Goal: Task Accomplishment & Management: Manage account settings

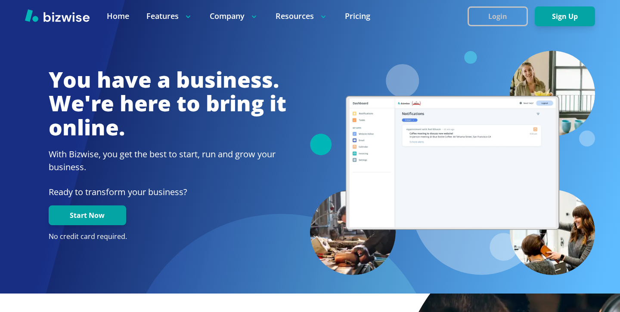
click at [487, 25] on button "Login" at bounding box center [497, 16] width 60 height 20
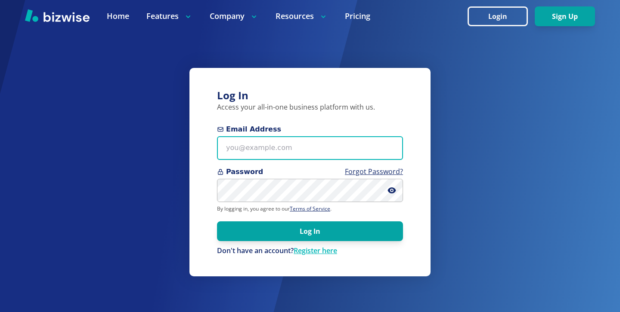
click at [296, 154] on input "Email Address" at bounding box center [310, 148] width 186 height 24
paste input "emma@foreveryoungmakeup.co.uk"
type input "emma@foreveryoungmakeup.co.uk"
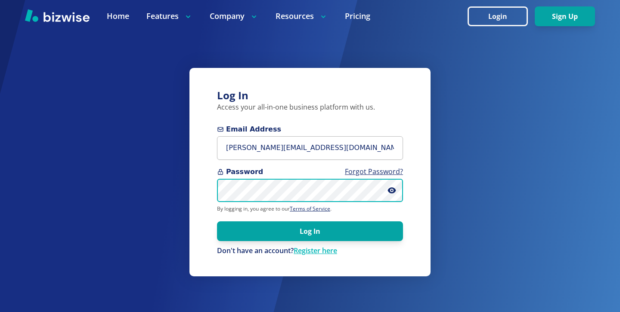
click at [217, 222] on button "Log In" at bounding box center [310, 232] width 186 height 20
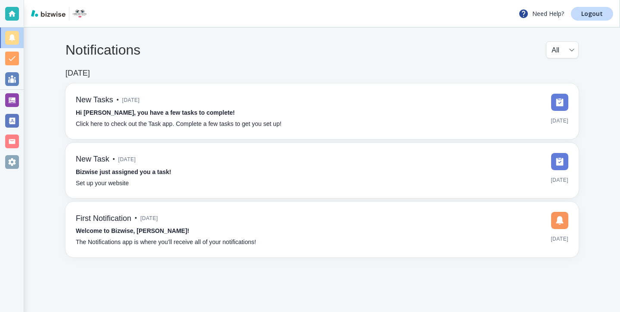
click at [22, 95] on div at bounding box center [12, 100] width 24 height 21
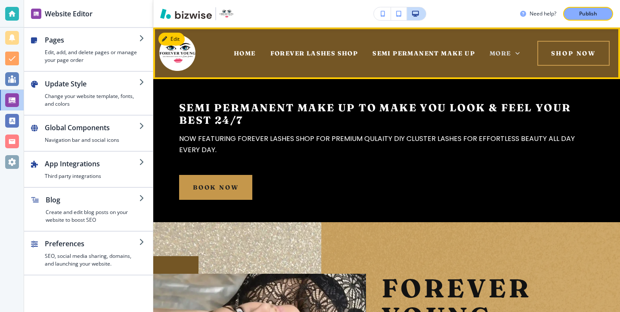
click at [517, 52] on icon at bounding box center [517, 53] width 9 height 9
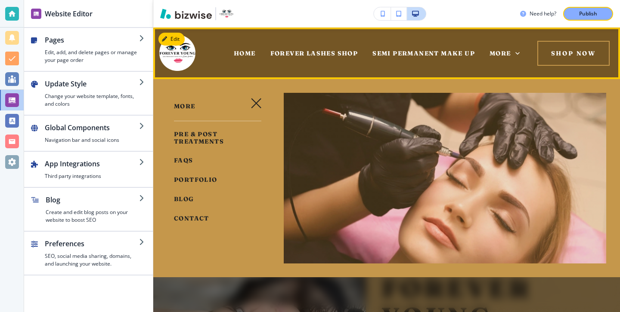
click at [247, 57] on div "HOME" at bounding box center [244, 53] width 37 height 34
click at [247, 52] on span "HOME" at bounding box center [245, 53] width 22 height 8
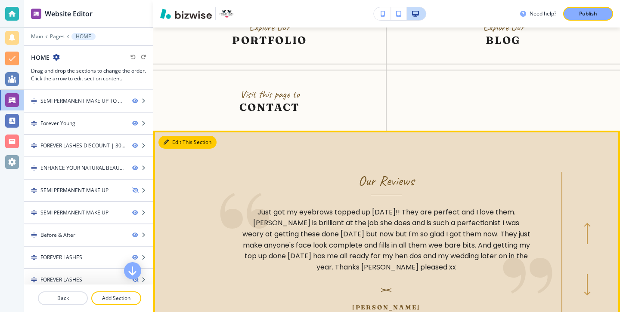
scroll to position [8, 0]
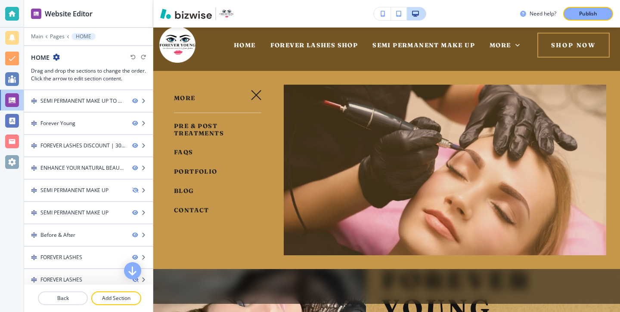
click at [167, 122] on div "Edit HOME FOREVER LASHES SHOP SEMI PERMANENT MAKE UP PRE & POST TREATMENTS FAQS…" at bounding box center [386, 161] width 466 height 285
click at [252, 93] on icon "button" at bounding box center [256, 95] width 10 height 10
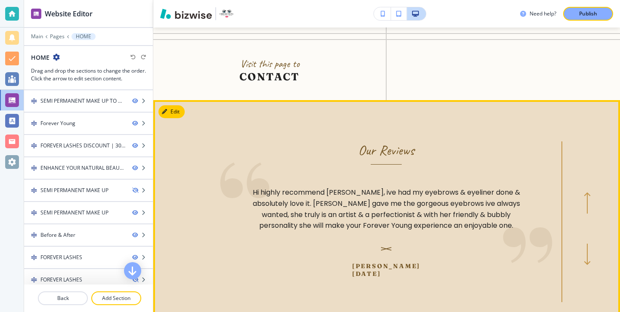
scroll to position [3222, 0]
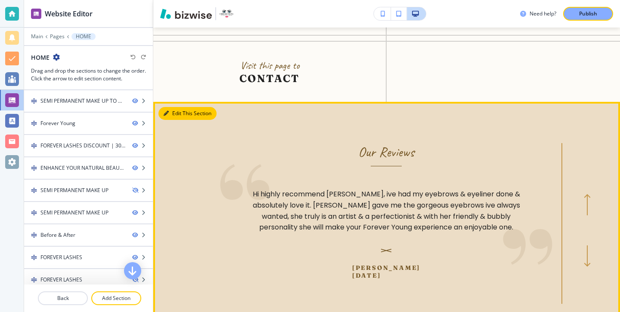
click at [174, 107] on button "Edit This Section" at bounding box center [187, 113] width 58 height 13
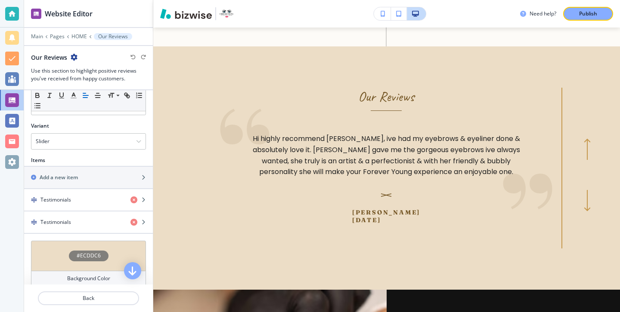
scroll to position [254, 0]
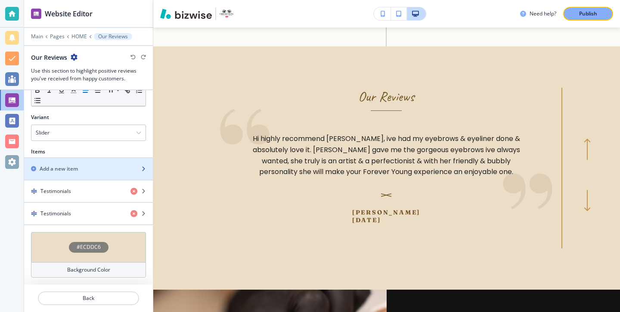
click at [94, 171] on div "Add a new item" at bounding box center [79, 169] width 110 height 8
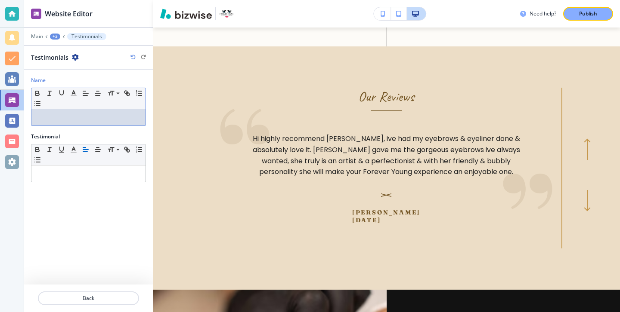
click at [105, 116] on p at bounding box center [88, 118] width 105 height 8
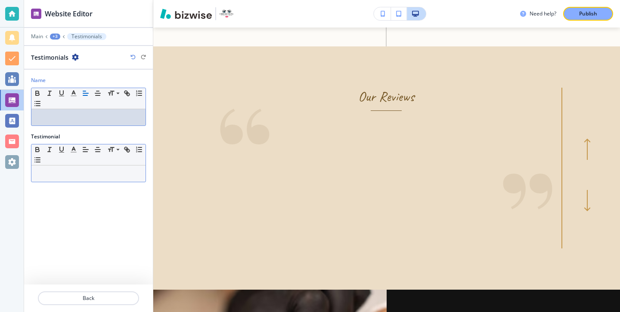
click at [61, 167] on div at bounding box center [88, 174] width 114 height 16
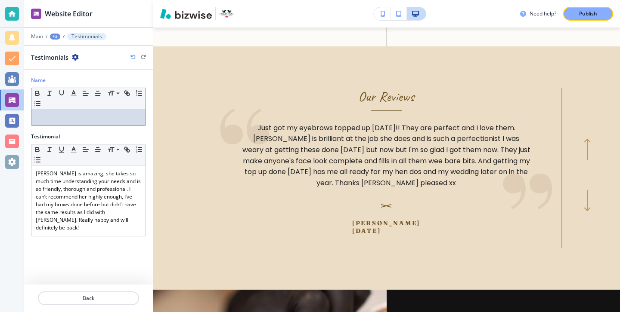
click at [51, 112] on div at bounding box center [88, 117] width 114 height 16
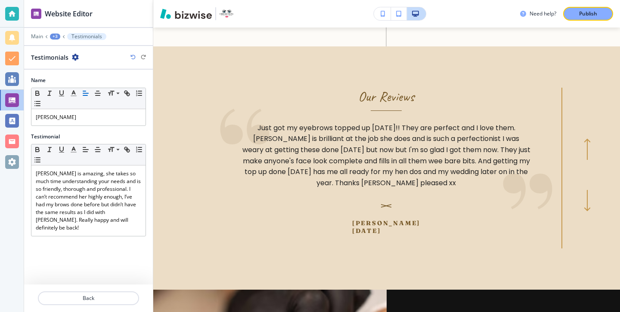
click at [102, 305] on div at bounding box center [88, 308] width 129 height 7
click at [102, 304] on button "Back" at bounding box center [88, 299] width 101 height 14
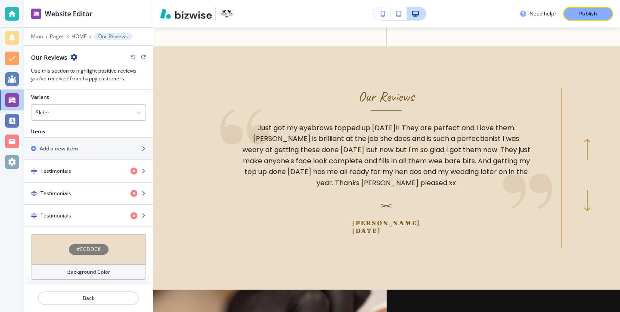
scroll to position [277, 0]
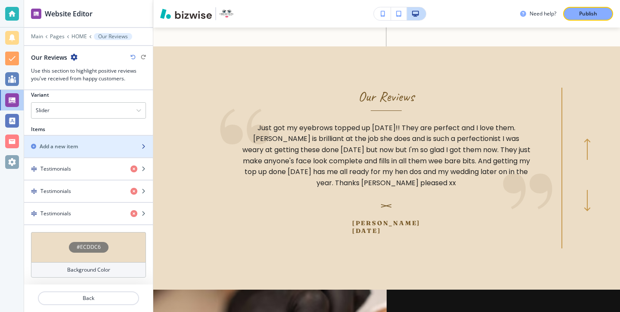
click at [97, 143] on div "Add a new item" at bounding box center [79, 147] width 110 height 8
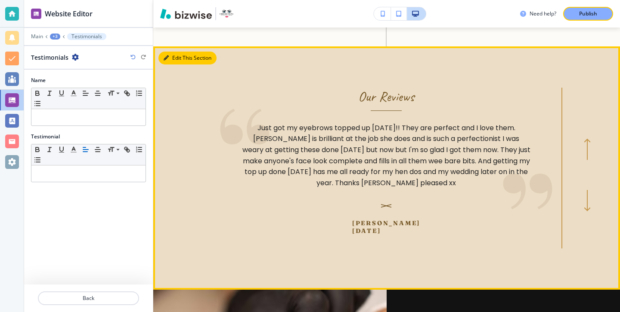
click at [176, 52] on button "Edit This Section" at bounding box center [187, 58] width 58 height 13
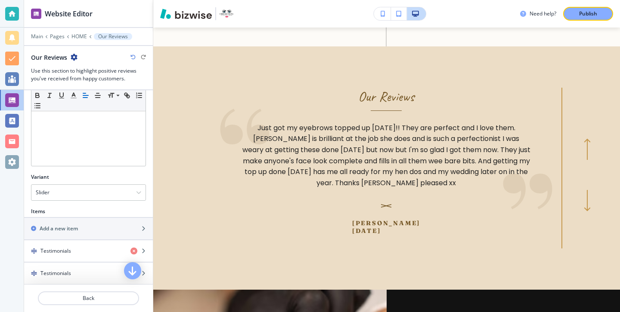
scroll to position [288, 0]
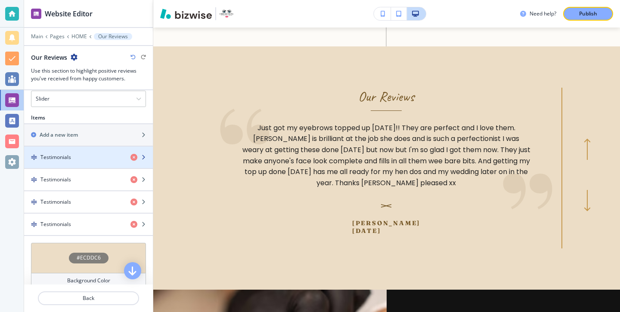
click at [86, 163] on div "button" at bounding box center [88, 164] width 129 height 7
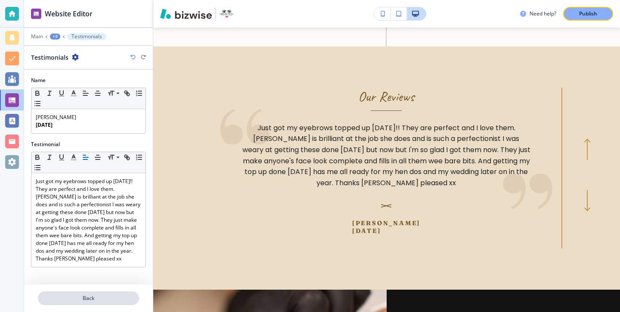
click at [93, 296] on p "Back" at bounding box center [88, 299] width 99 height 8
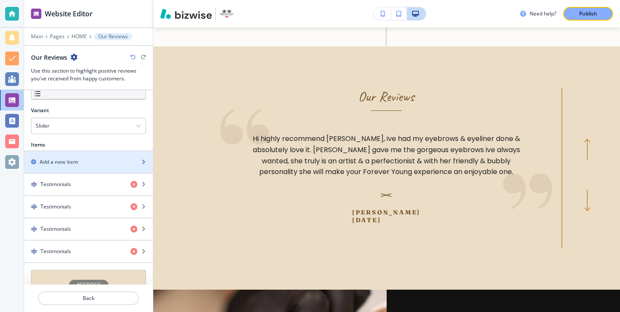
scroll to position [299, 0]
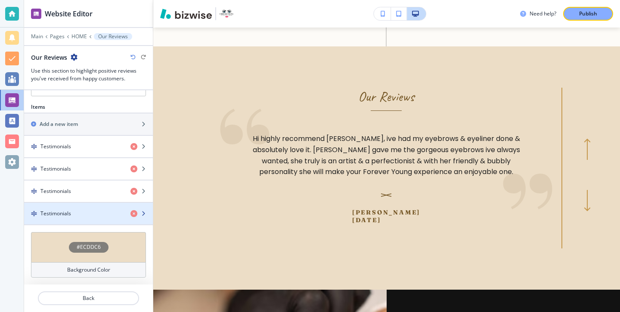
click at [84, 210] on div "button" at bounding box center [88, 206] width 129 height 7
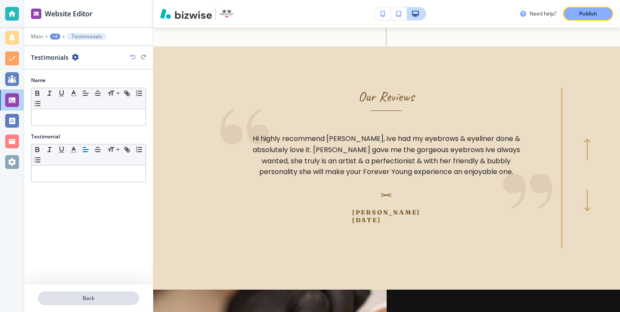
click at [103, 295] on p "Back" at bounding box center [88, 299] width 99 height 8
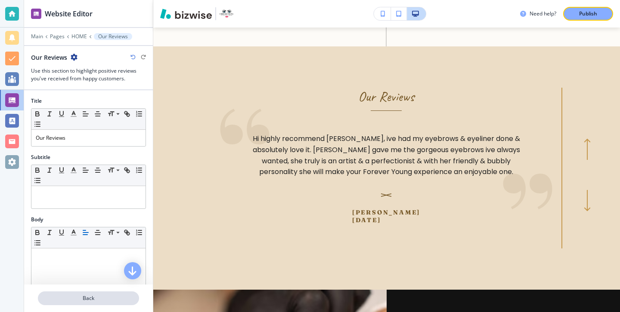
click at [100, 298] on p "Back" at bounding box center [88, 299] width 99 height 8
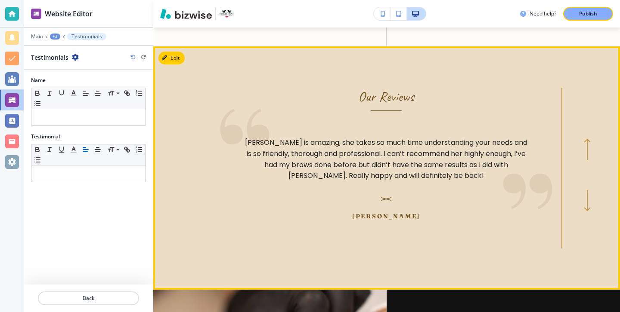
click at [173, 46] on section "Our Reviews Just got my eyebrows topped up today!! They are perfect and I love …" at bounding box center [386, 168] width 466 height 244
click at [172, 52] on button "Edit This Section" at bounding box center [187, 58] width 58 height 13
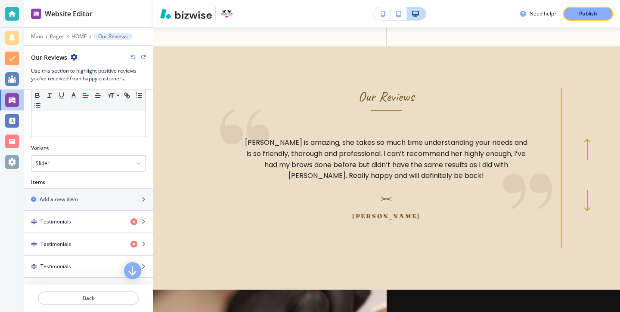
scroll to position [278, 0]
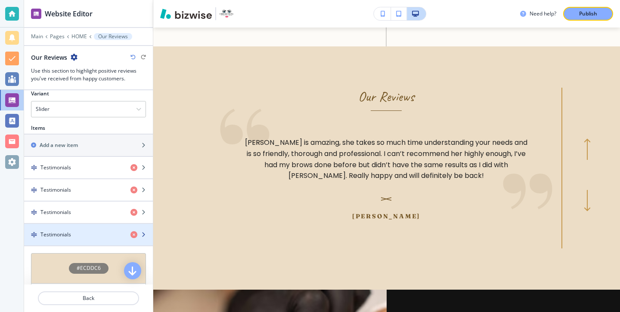
click at [90, 226] on div "button" at bounding box center [88, 227] width 129 height 7
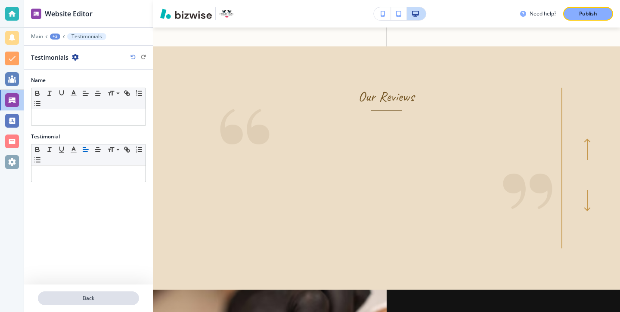
click at [90, 292] on button "Back" at bounding box center [88, 299] width 101 height 14
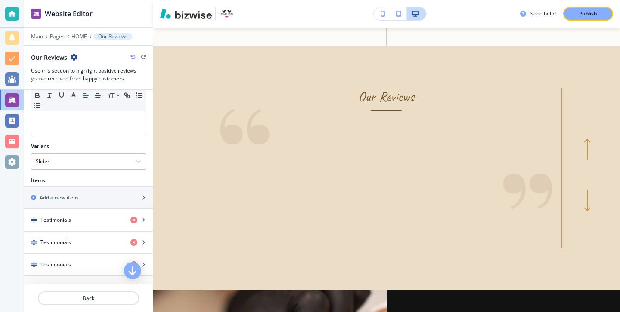
scroll to position [299, 0]
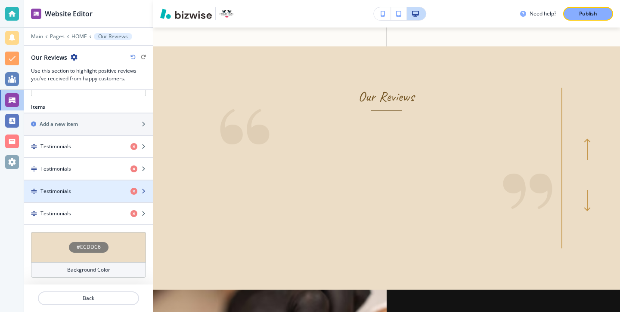
click at [90, 191] on div "Testimonials" at bounding box center [73, 192] width 99 height 8
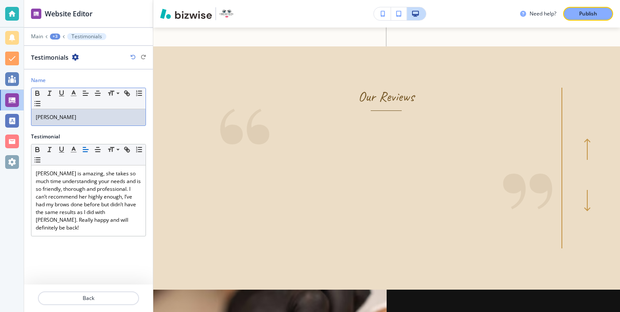
click at [87, 124] on div "Roisin Kelly" at bounding box center [88, 117] width 114 height 16
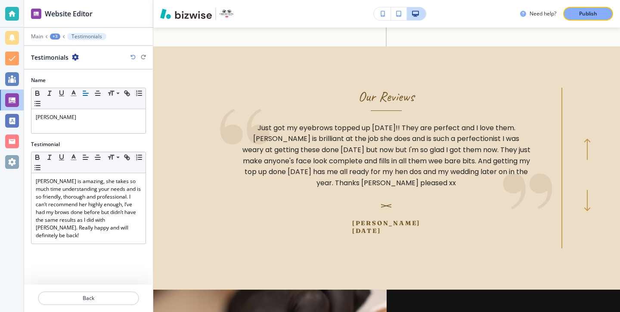
click at [103, 308] on div at bounding box center [88, 308] width 129 height 7
click at [103, 299] on p "Back" at bounding box center [88, 299] width 99 height 8
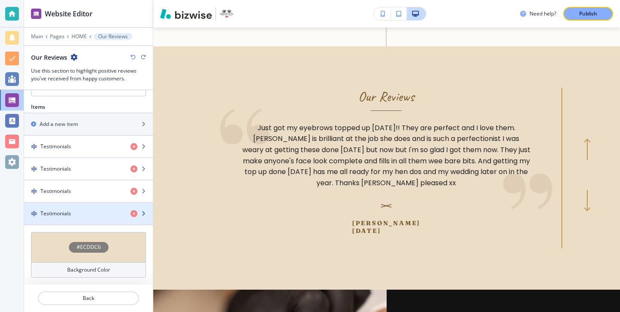
click at [114, 214] on div "Testimonials" at bounding box center [73, 214] width 99 height 8
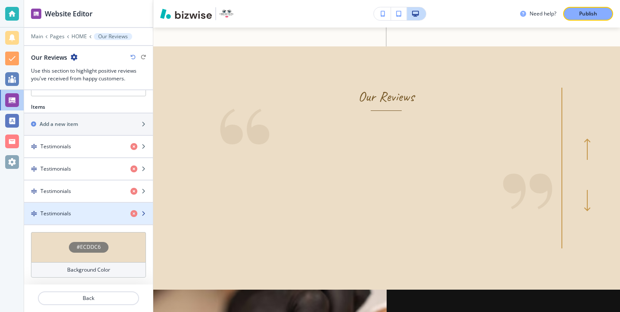
click at [98, 221] on div "button" at bounding box center [88, 221] width 129 height 7
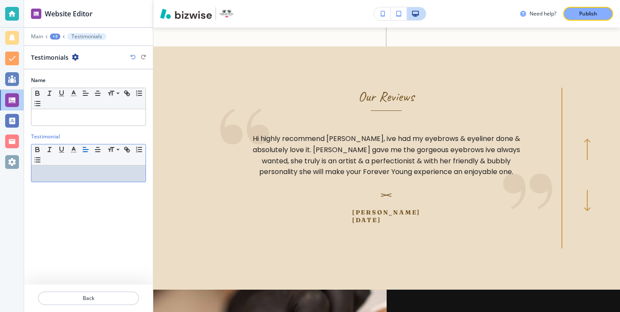
click at [83, 180] on div at bounding box center [88, 174] width 114 height 16
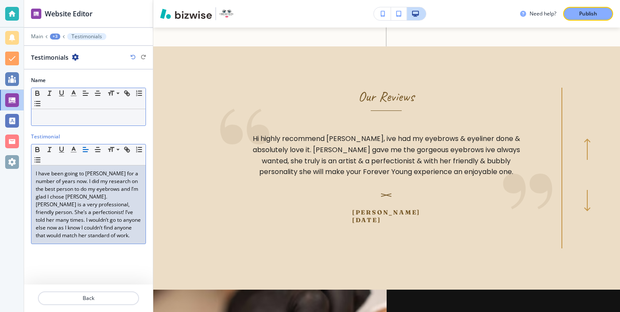
click at [90, 117] on p at bounding box center [88, 118] width 105 height 8
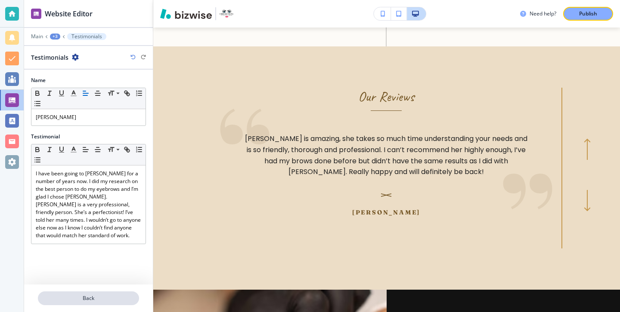
click at [90, 293] on button "Back" at bounding box center [88, 299] width 101 height 14
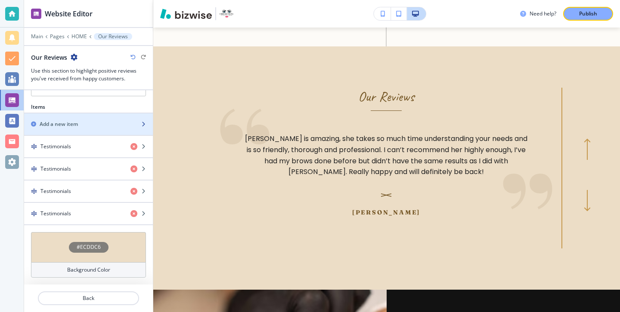
click at [46, 134] on div "button" at bounding box center [88, 131] width 129 height 7
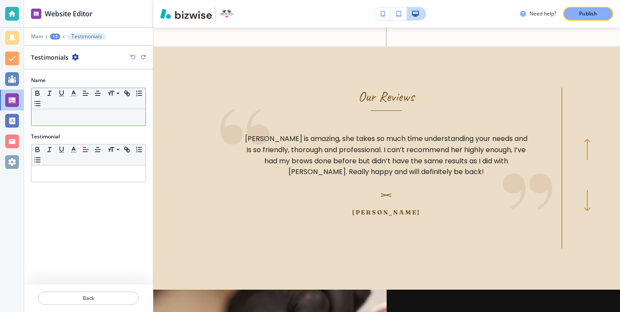
click at [73, 119] on p at bounding box center [88, 118] width 105 height 8
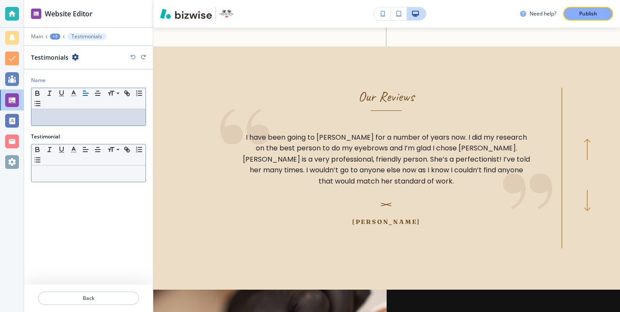
click at [111, 172] on p at bounding box center [88, 174] width 105 height 8
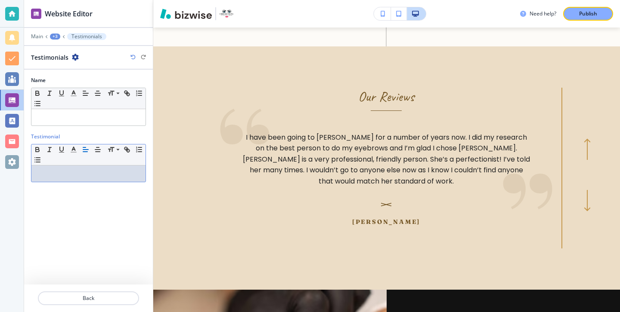
scroll to position [0, 0]
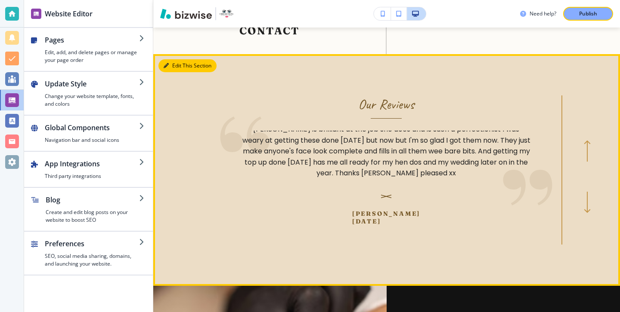
click at [182, 59] on button "Edit This Section" at bounding box center [187, 65] width 58 height 13
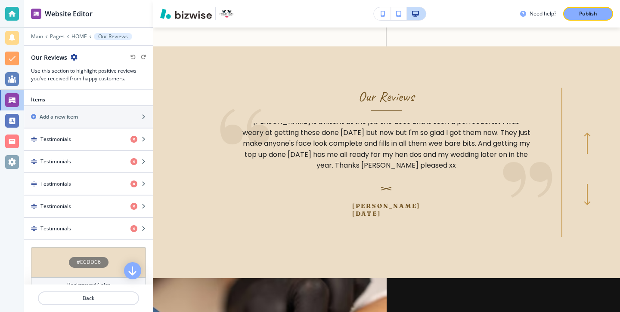
scroll to position [321, 0]
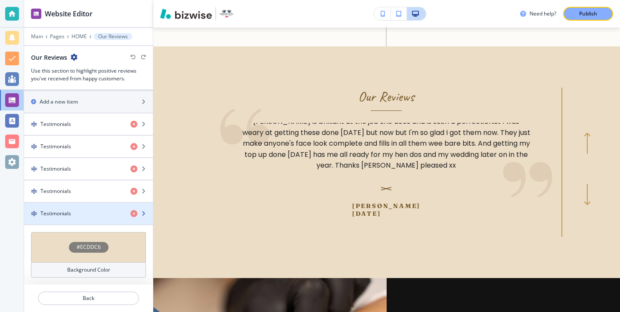
click at [109, 221] on div "button" at bounding box center [88, 221] width 129 height 7
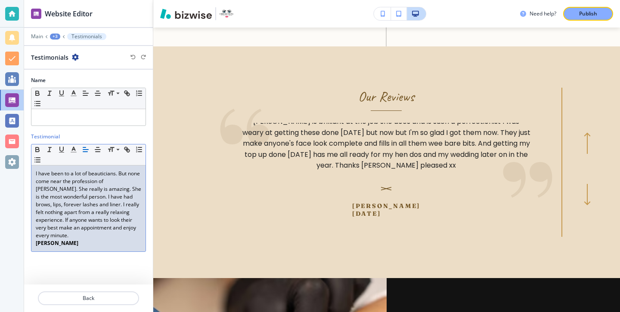
drag, startPoint x: 100, startPoint y: 239, endPoint x: 0, endPoint y: 239, distance: 99.8
click at [0, 239] on div "Website Editor Main +3 Testimonials Testimonials Name Small Normal Large Huge T…" at bounding box center [310, 156] width 620 height 312
copy strong "PATIENCE BRADLEY"
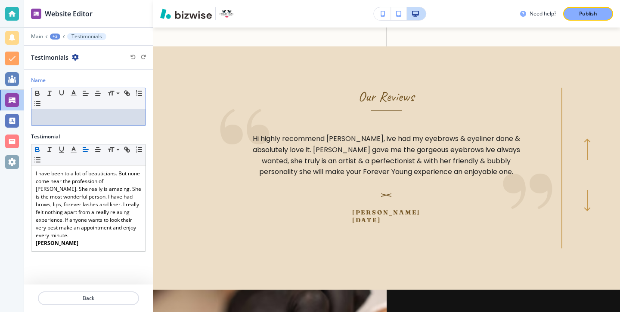
click at [100, 126] on div "Name Small Normal Large Huge" at bounding box center [88, 105] width 129 height 56
click at [102, 116] on p "PATIENCE BRADLEY" at bounding box center [88, 118] width 105 height 8
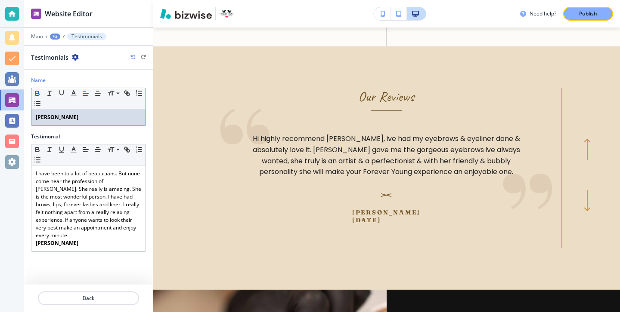
click at [38, 91] on icon "button" at bounding box center [37, 92] width 3 height 2
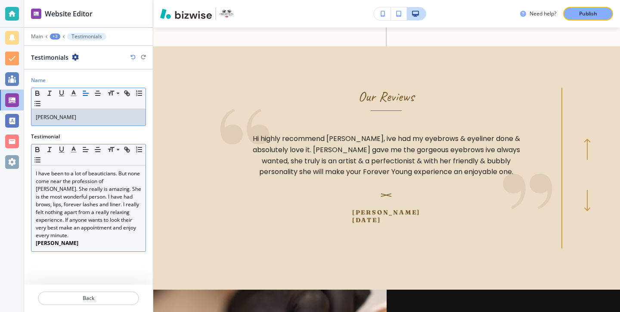
click at [105, 213] on p "I have been to a lot of beauticians. But none come near the profession of Emma.…" at bounding box center [88, 205] width 105 height 70
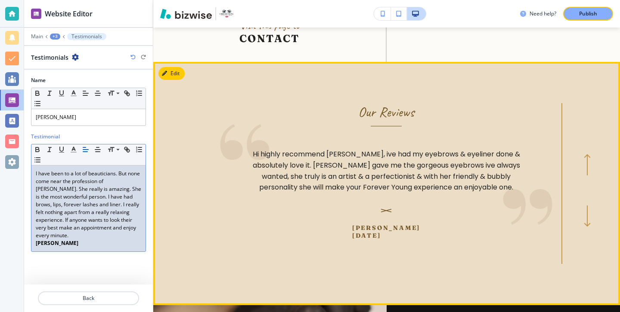
scroll to position [3211, 0]
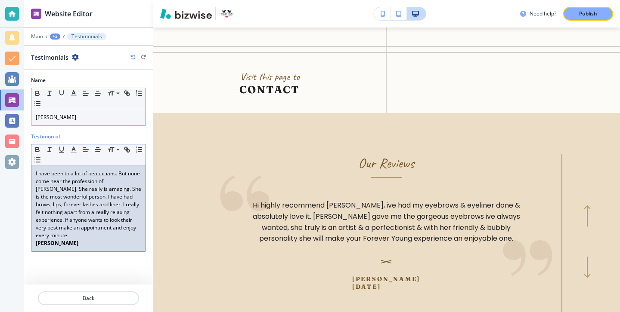
click at [99, 117] on p "PATIENCE BRADLEY" at bounding box center [88, 118] width 105 height 8
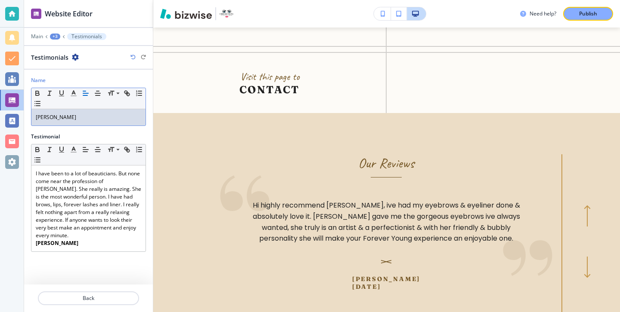
click at [99, 117] on p "PATIENCE BRADLEY" at bounding box center [88, 118] width 105 height 8
click at [40, 116] on p "Ptience" at bounding box center [88, 118] width 105 height 8
click at [117, 121] on div "Patience" at bounding box center [88, 117] width 114 height 16
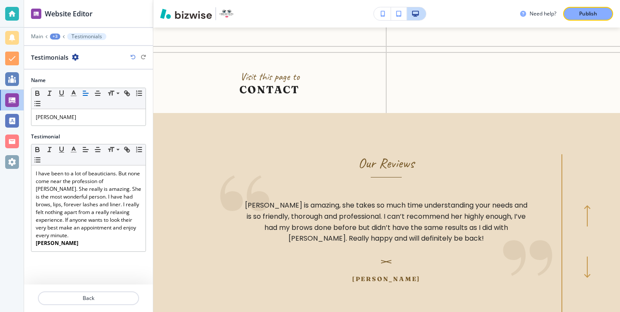
click at [130, 288] on div at bounding box center [88, 288] width 129 height 7
click at [130, 293] on button "Back" at bounding box center [88, 299] width 101 height 14
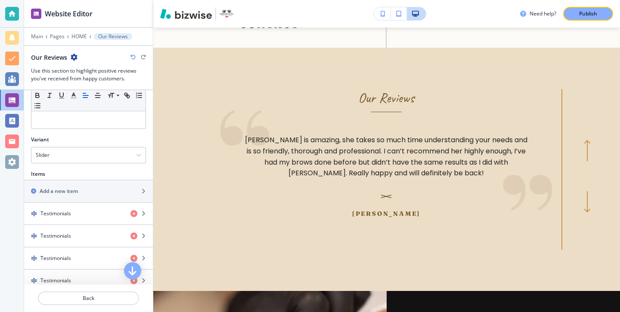
scroll to position [321, 0]
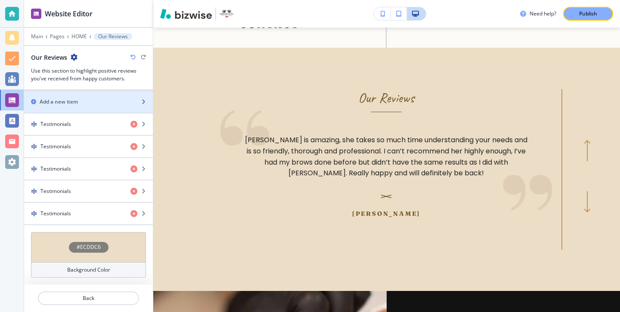
click at [92, 104] on div "Add a new item" at bounding box center [79, 102] width 110 height 8
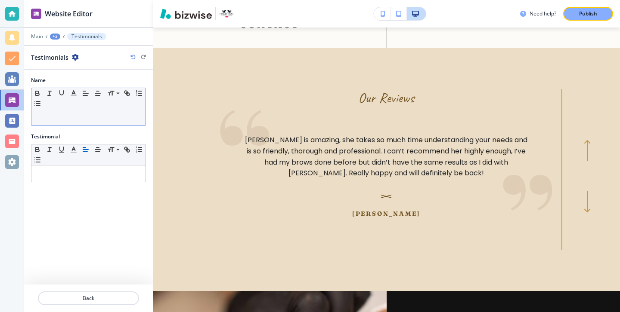
click at [104, 123] on div at bounding box center [88, 117] width 114 height 16
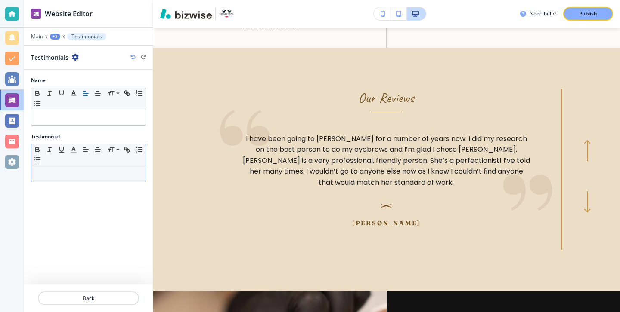
click at [65, 163] on div "Small Normal Large Huge" at bounding box center [88, 155] width 114 height 21
click at [66, 166] on div at bounding box center [88, 174] width 114 height 16
paste div
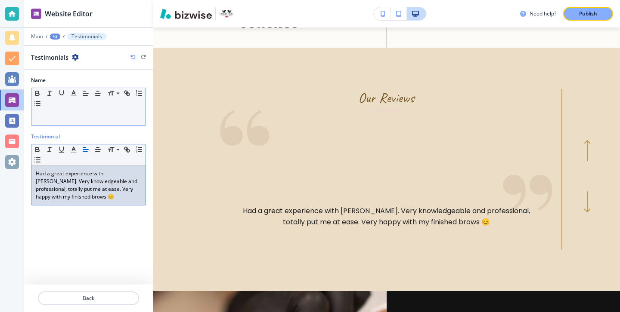
click at [112, 103] on div "Small Normal Large Huge" at bounding box center [88, 98] width 114 height 21
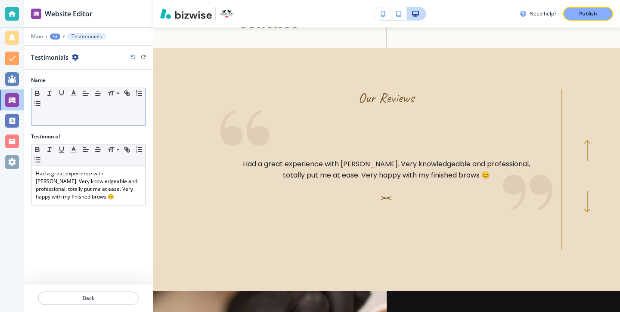
click at [110, 111] on div at bounding box center [88, 117] width 114 height 16
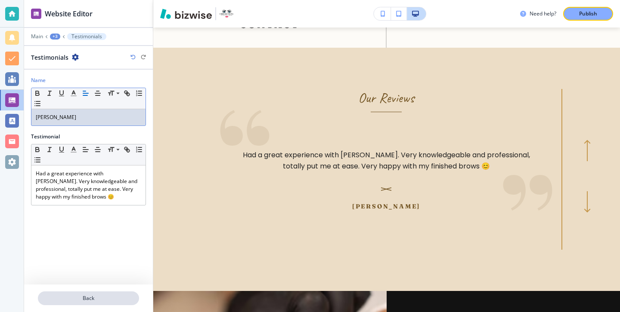
click at [100, 296] on p "Back" at bounding box center [88, 299] width 99 height 8
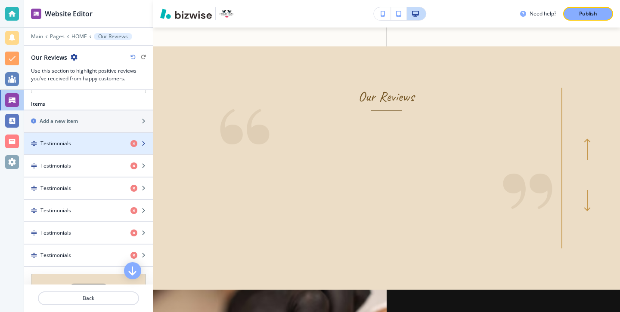
scroll to position [275, 0]
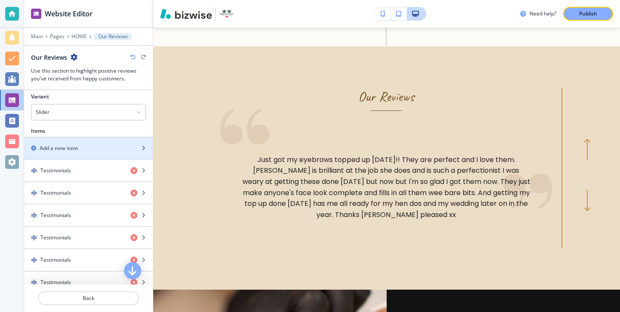
click at [102, 141] on div "button" at bounding box center [88, 141] width 129 height 7
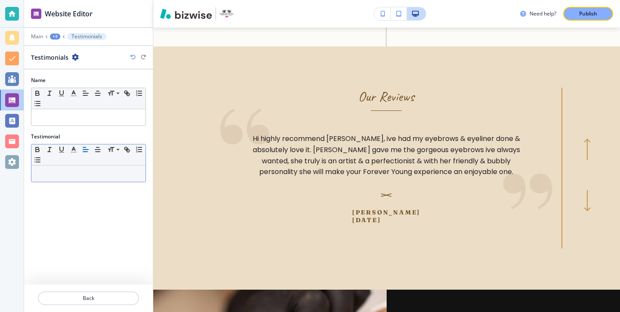
click at [71, 171] on p at bounding box center [88, 174] width 105 height 8
click at [78, 183] on div "Testimonial Small Normal Large Huge" at bounding box center [88, 161] width 129 height 56
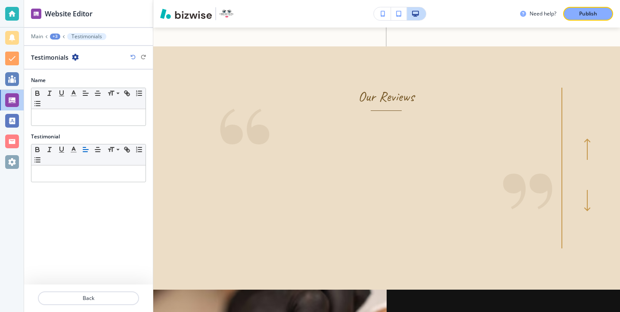
click at [78, 183] on div "Testimonial Small Normal Large Huge" at bounding box center [88, 161] width 129 height 56
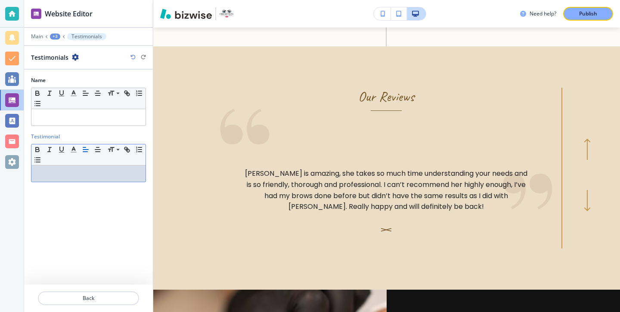
click at [79, 177] on p at bounding box center [88, 174] width 105 height 8
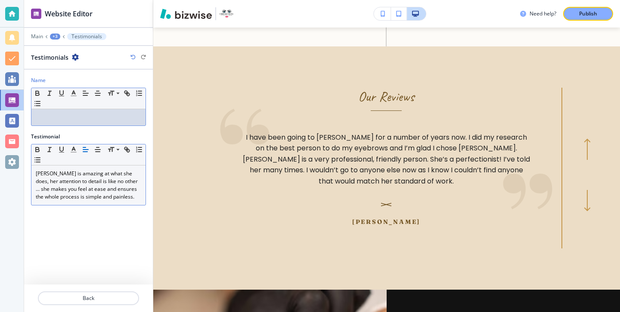
click at [97, 120] on p at bounding box center [88, 118] width 105 height 8
click at [106, 292] on button "Back" at bounding box center [88, 299] width 101 height 14
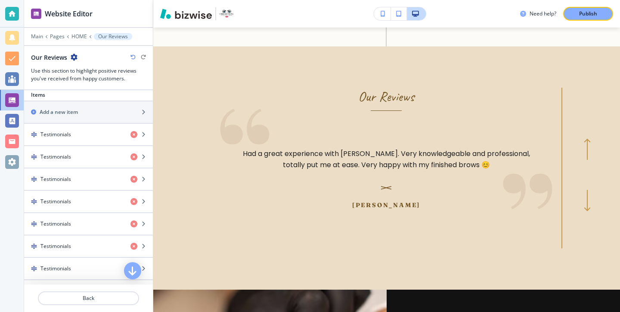
scroll to position [244, 0]
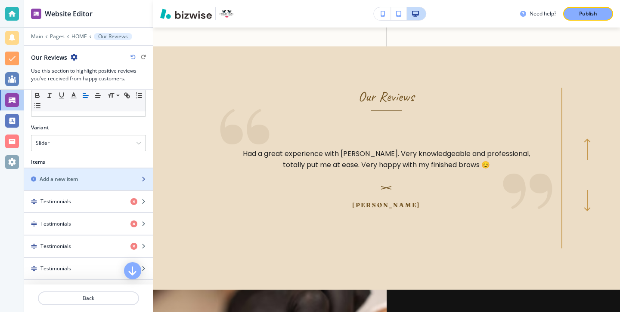
click at [108, 185] on div "button" at bounding box center [88, 186] width 129 height 7
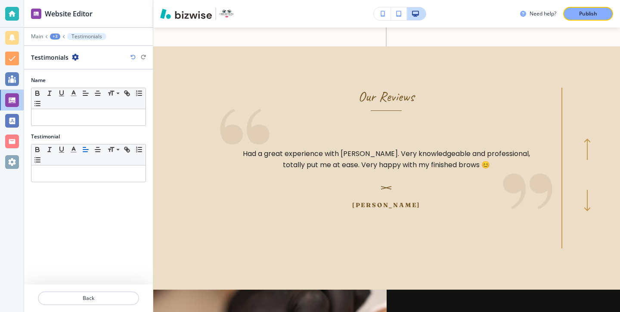
click at [110, 182] on div "Testimonial Small Normal Large Huge" at bounding box center [88, 161] width 129 height 56
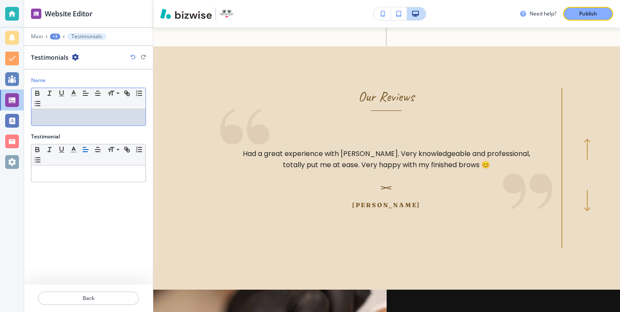
click at [105, 127] on div "Name Small Normal Large Huge" at bounding box center [88, 105] width 129 height 56
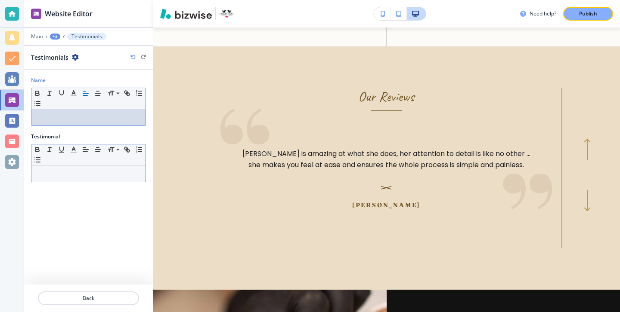
click at [99, 170] on p at bounding box center [88, 174] width 105 height 8
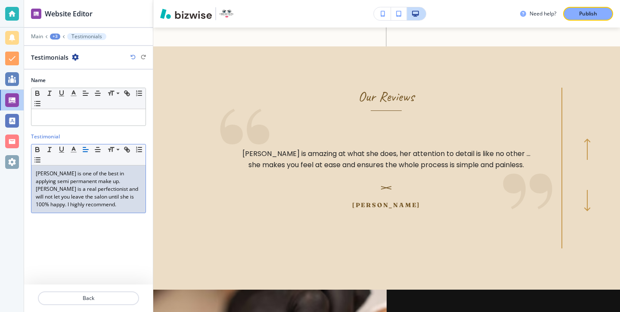
scroll to position [0, 0]
click at [91, 122] on div at bounding box center [88, 117] width 114 height 16
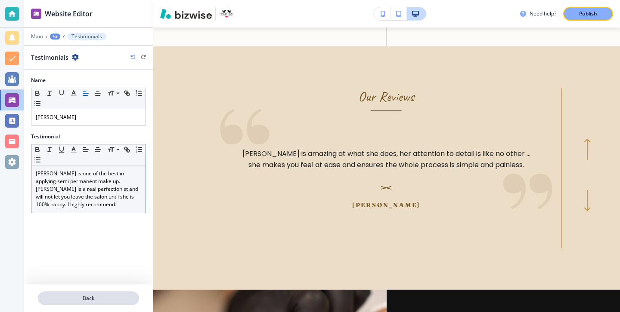
click at [104, 295] on p "Back" at bounding box center [88, 299] width 99 height 8
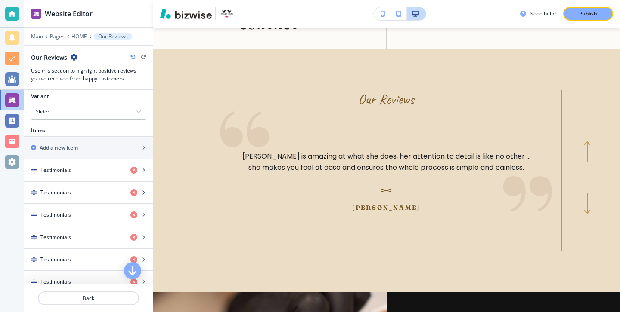
scroll to position [256, 0]
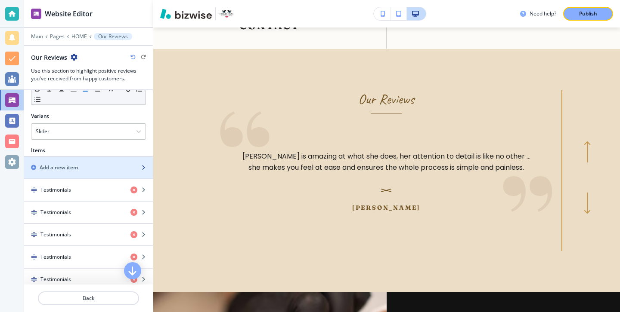
click at [108, 176] on div "button" at bounding box center [88, 175] width 129 height 7
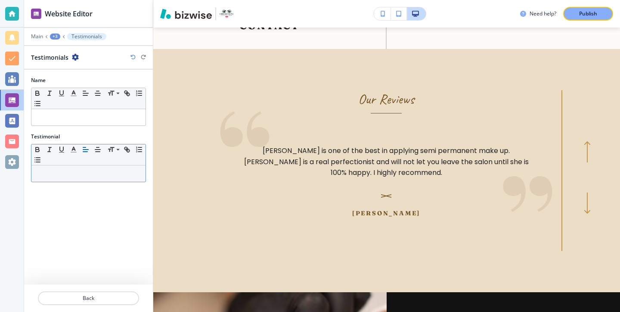
click at [95, 170] on div at bounding box center [88, 174] width 114 height 16
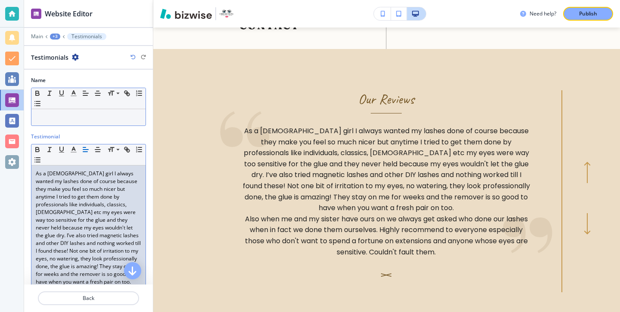
click at [117, 121] on div at bounding box center [88, 117] width 114 height 16
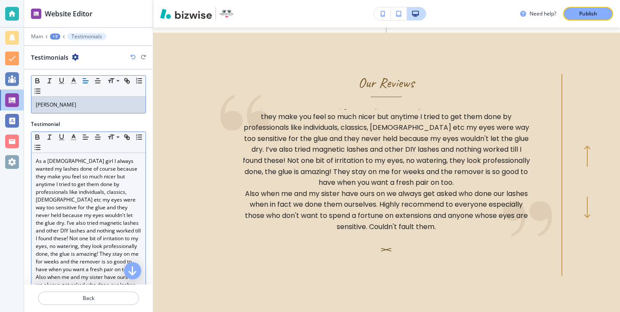
scroll to position [61, 0]
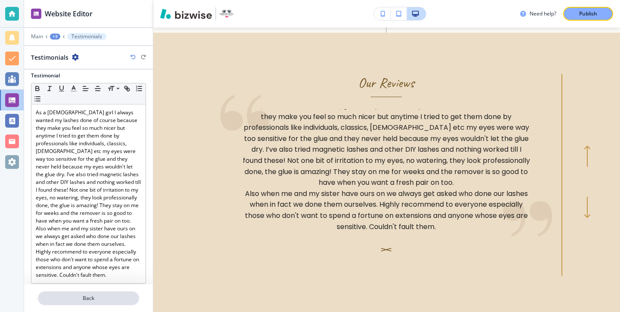
click at [125, 296] on p "Back" at bounding box center [88, 299] width 99 height 8
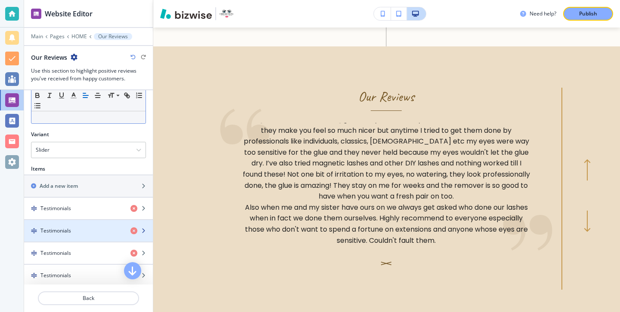
scroll to position [255, 0]
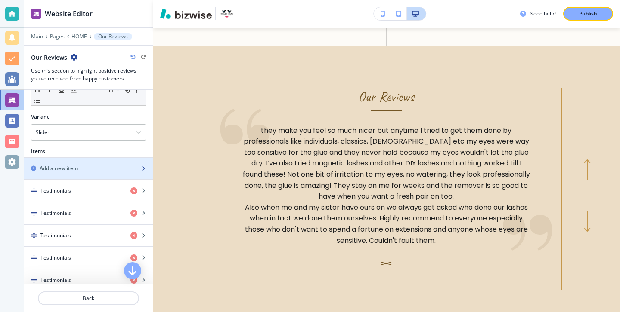
click at [114, 165] on div "Add a new item" at bounding box center [79, 169] width 110 height 8
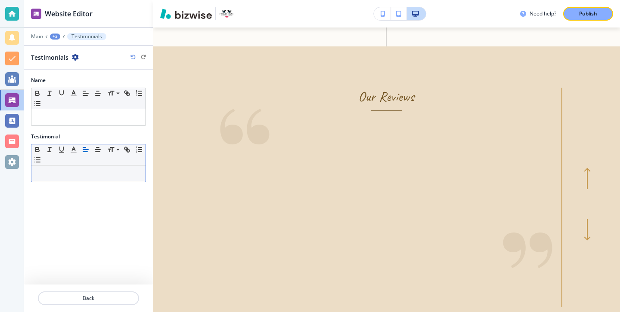
click at [66, 165] on div "Small Normal Large Huge" at bounding box center [88, 155] width 114 height 21
click at [66, 171] on p at bounding box center [88, 174] width 105 height 8
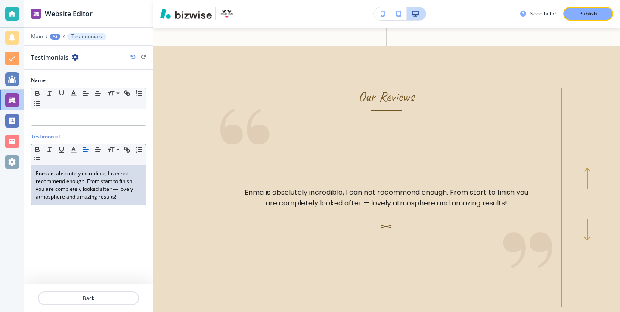
click at [118, 189] on p "Enma is absolutely incredible, I can not recommend enough. From start to finish…" at bounding box center [88, 185] width 105 height 31
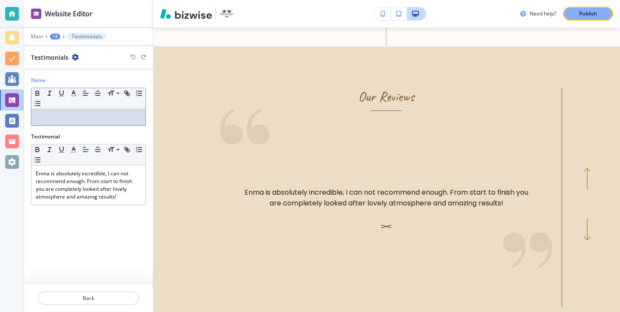
click at [105, 114] on p at bounding box center [88, 118] width 105 height 8
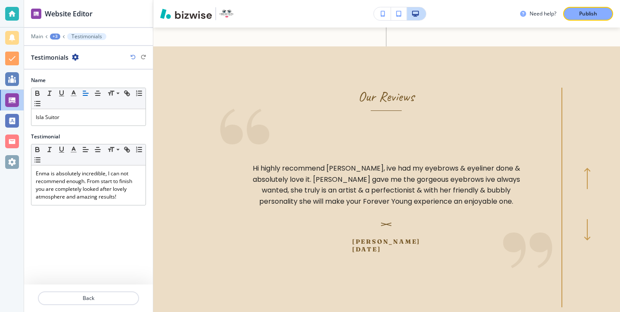
click at [126, 291] on div at bounding box center [88, 288] width 129 height 7
click at [125, 296] on p "Back" at bounding box center [88, 299] width 99 height 8
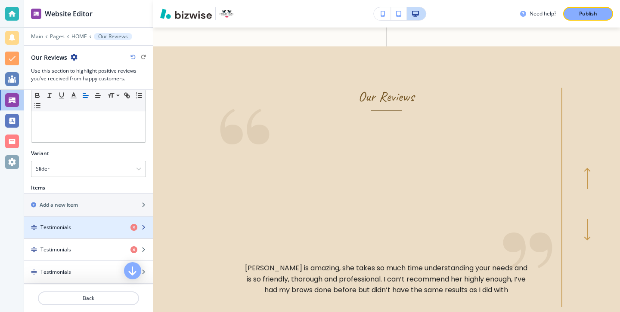
scroll to position [217, 0]
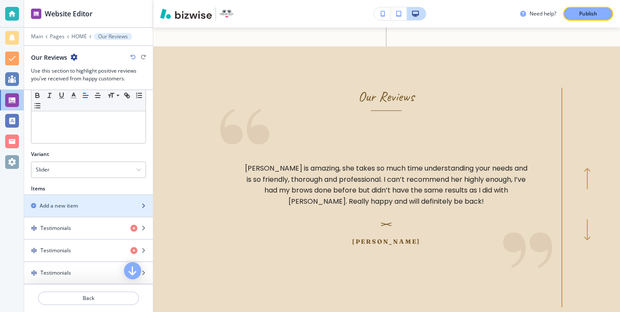
click at [117, 200] on div "button" at bounding box center [88, 198] width 129 height 7
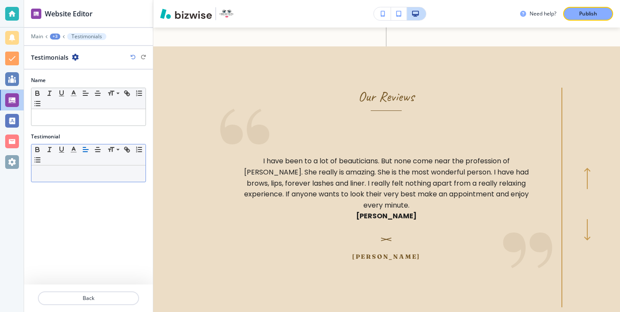
click at [111, 165] on div "Small Normal Large Huge" at bounding box center [88, 155] width 114 height 21
click at [111, 170] on p at bounding box center [88, 174] width 105 height 8
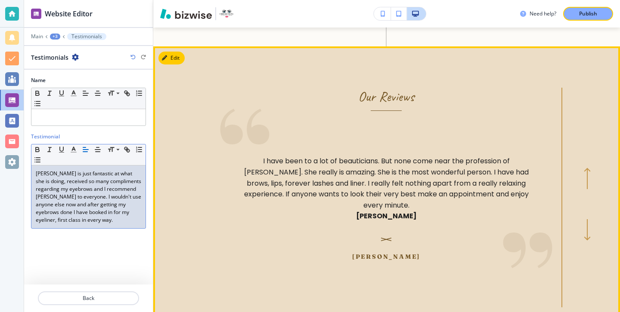
click at [179, 52] on button "Edit" at bounding box center [171, 58] width 26 height 13
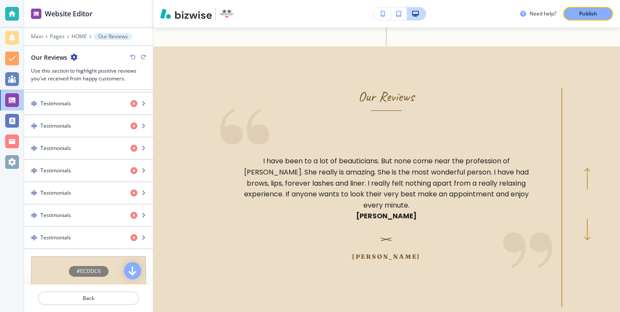
scroll to position [456, 0]
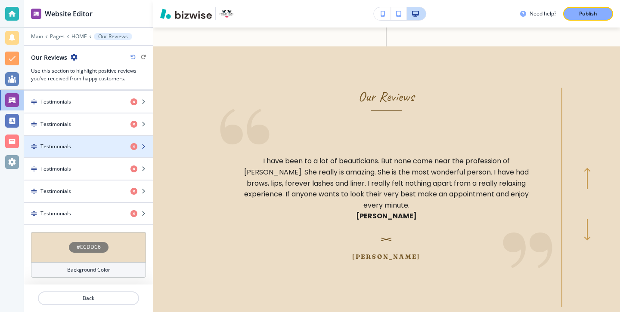
click at [79, 152] on div "button" at bounding box center [88, 154] width 129 height 7
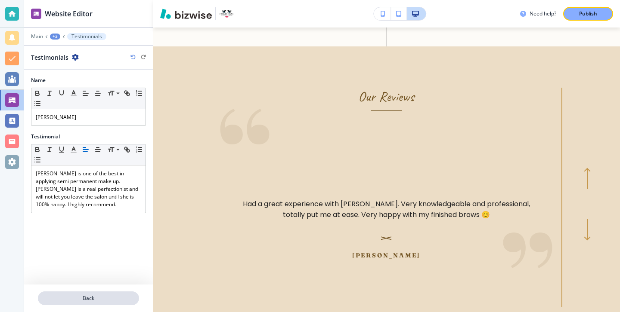
click at [96, 293] on button "Back" at bounding box center [88, 299] width 101 height 14
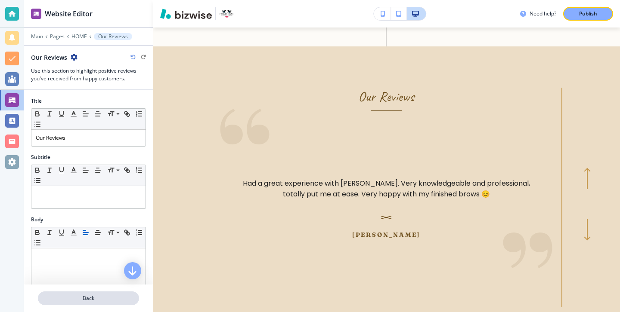
click at [101, 297] on p "Back" at bounding box center [88, 299] width 99 height 8
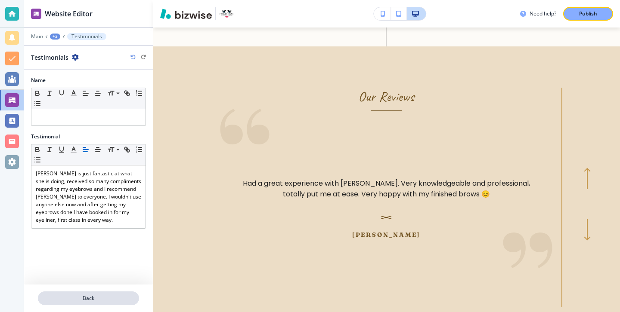
click at [135, 296] on p "Back" at bounding box center [88, 299] width 99 height 8
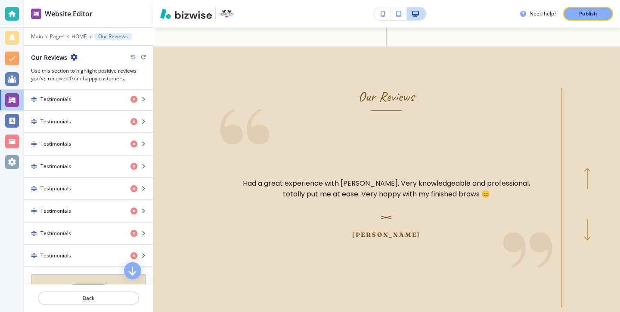
scroll to position [396, 0]
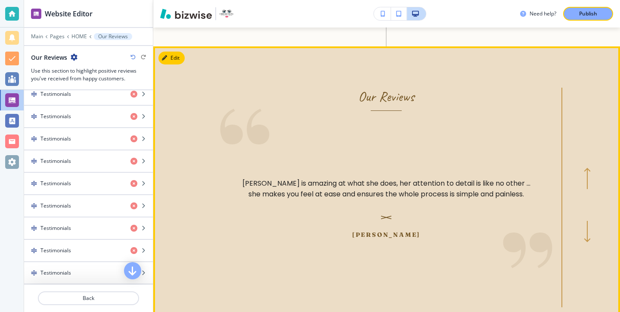
click at [591, 225] on button "button" at bounding box center [587, 232] width 28 height 14
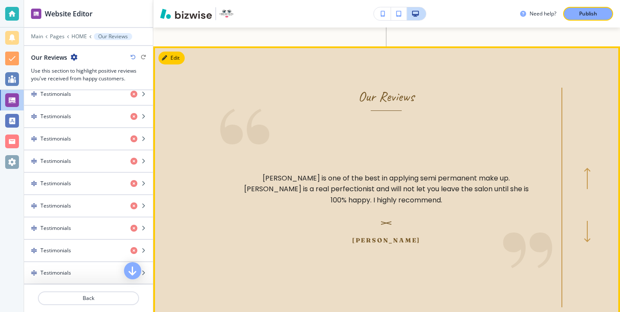
click at [591, 225] on button "button" at bounding box center [587, 232] width 28 height 14
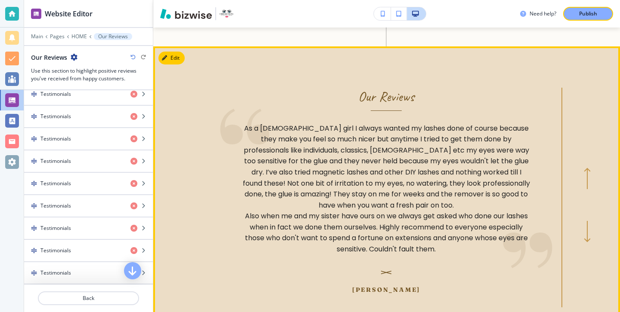
click at [591, 225] on button "button" at bounding box center [587, 232] width 28 height 14
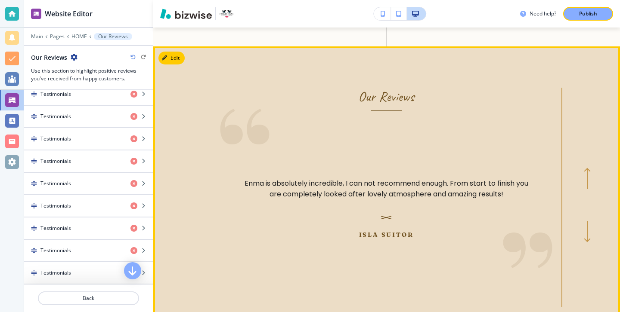
click at [591, 225] on button "button" at bounding box center [587, 232] width 28 height 14
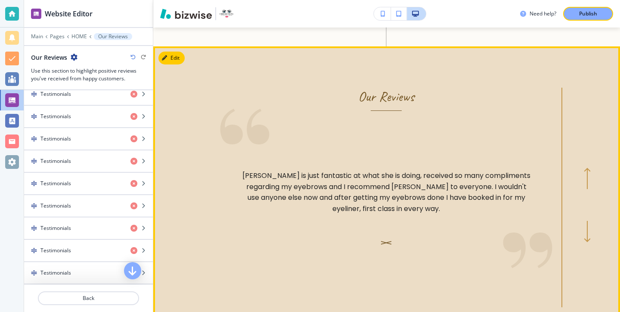
click at [582, 225] on button "button" at bounding box center [587, 232] width 28 height 14
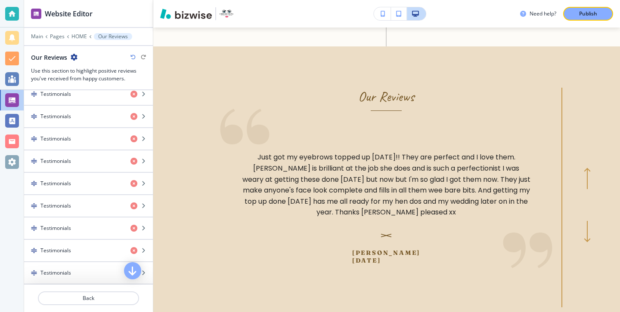
click at [582, 206] on section "Our Reviews Emma is just fantastic at what she is doing, received so many compl…" at bounding box center [386, 197] width 466 height 302
click at [586, 222] on icon "button" at bounding box center [586, 233] width 7 height 22
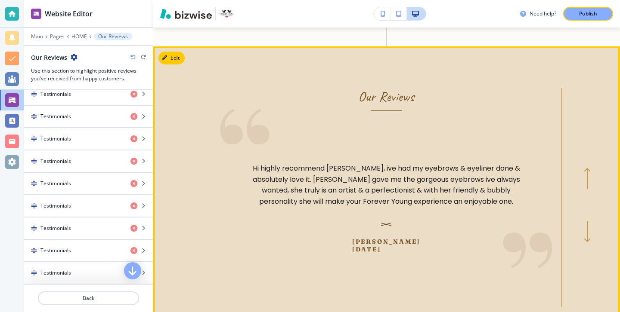
click at [586, 222] on icon "button" at bounding box center [586, 233] width 7 height 22
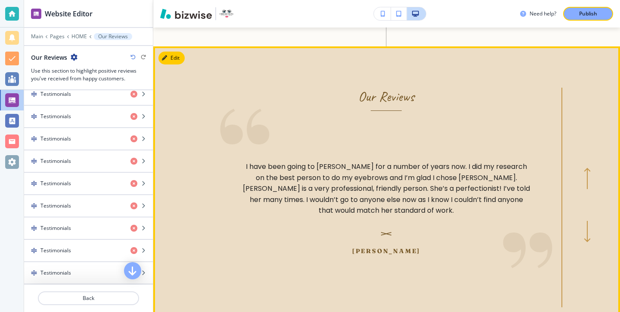
click at [586, 222] on icon "button" at bounding box center [586, 233] width 7 height 22
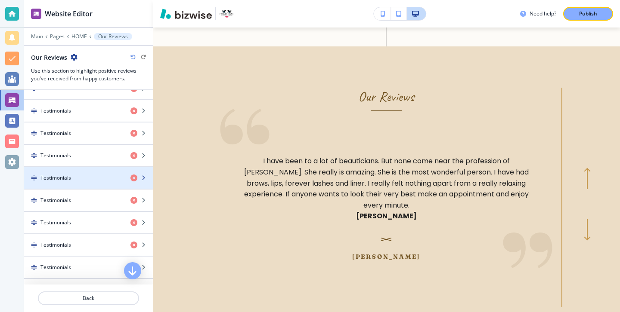
scroll to position [379, 0]
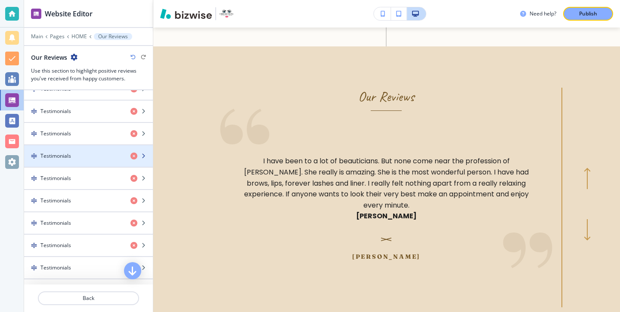
click at [63, 148] on div "button" at bounding box center [88, 148] width 129 height 7
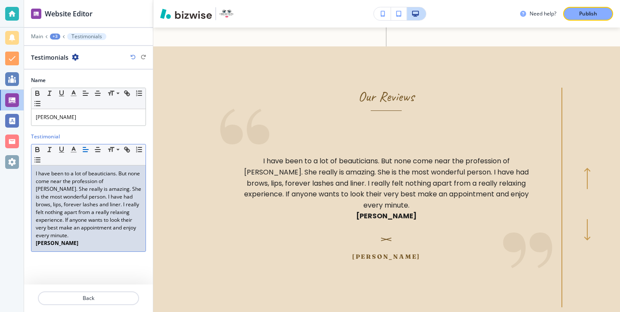
drag, startPoint x: 85, startPoint y: 234, endPoint x: 0, endPoint y: 234, distance: 84.8
click at [0, 234] on div "Website Editor Main +3 Testimonials Testimonials Name Small Normal Large Huge P…" at bounding box center [310, 156] width 620 height 312
click at [58, 299] on p "Back" at bounding box center [88, 299] width 99 height 8
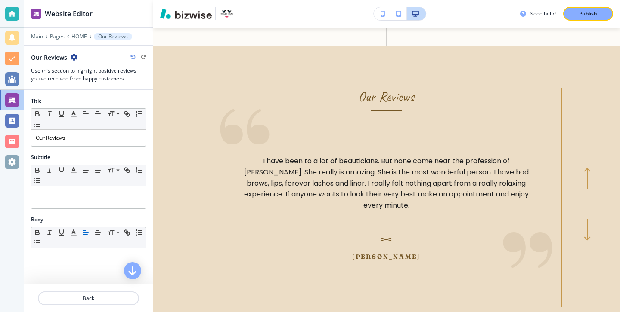
scroll to position [456, 0]
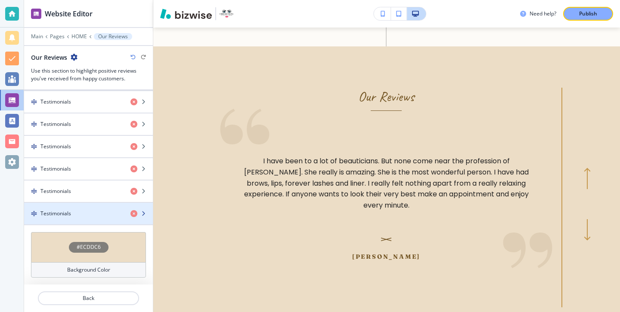
click at [73, 212] on div "Testimonials" at bounding box center [73, 214] width 99 height 8
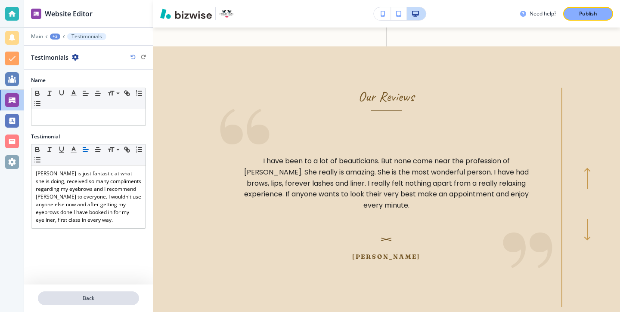
click at [110, 303] on button "Back" at bounding box center [88, 299] width 101 height 14
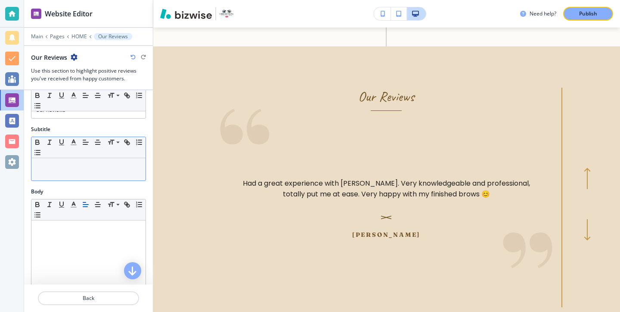
scroll to position [30, 0]
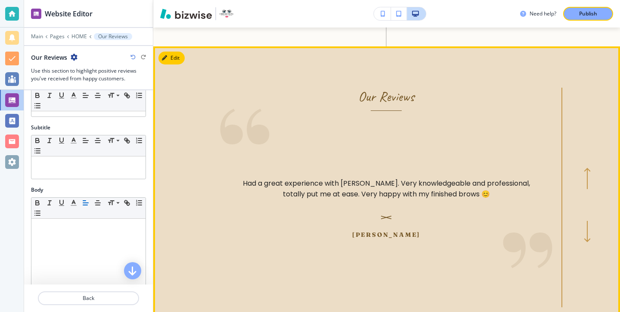
click at [584, 222] on icon "button" at bounding box center [586, 233] width 7 height 22
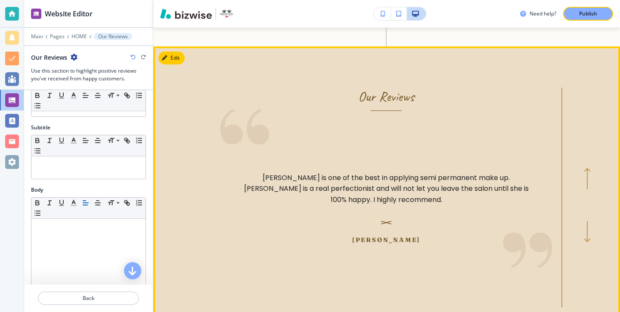
click at [584, 222] on icon "button" at bounding box center [586, 233] width 7 height 22
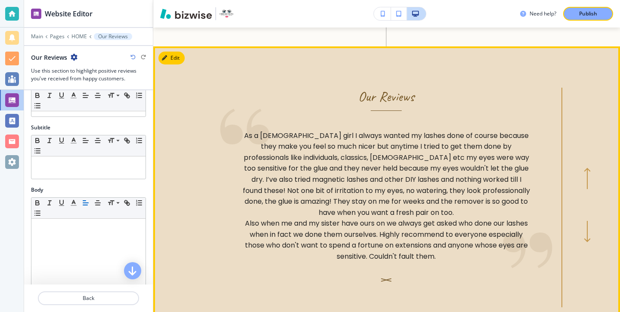
click at [584, 222] on icon "button" at bounding box center [586, 233] width 7 height 22
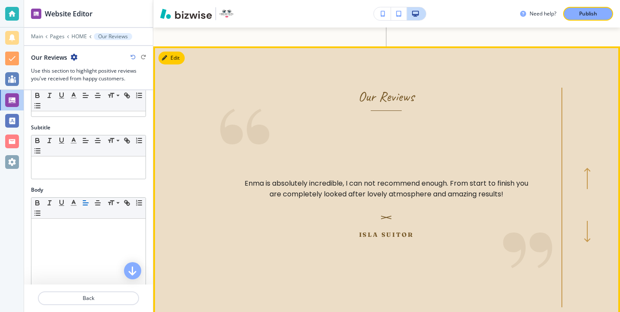
click at [584, 222] on icon "button" at bounding box center [586, 233] width 7 height 22
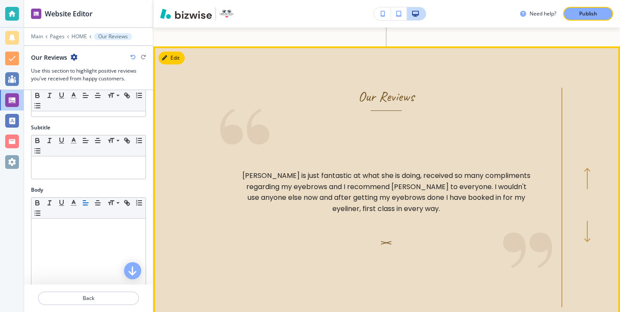
click at [584, 222] on icon "button" at bounding box center [586, 233] width 7 height 22
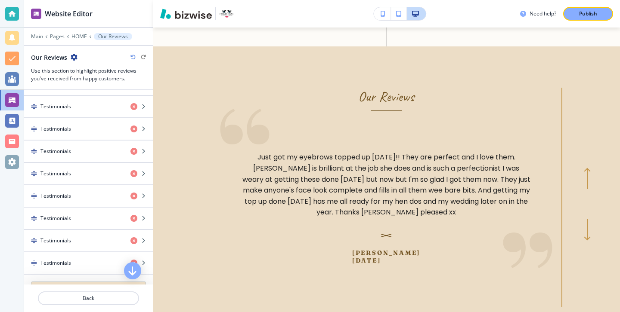
scroll to position [456, 0]
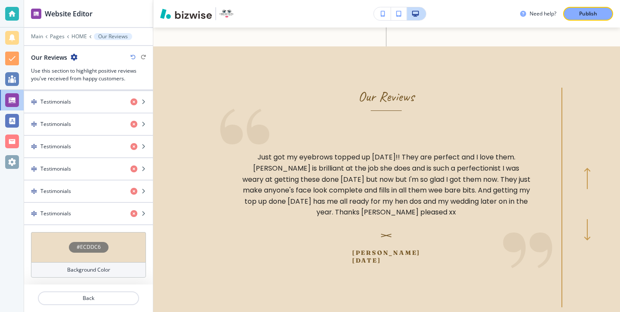
click at [61, 230] on div "Items Add a new item Testimonials Testimonials Testimonials Testimonials Testim…" at bounding box center [88, 90] width 129 height 286
click at [62, 225] on div "button" at bounding box center [88, 225] width 129 height 1
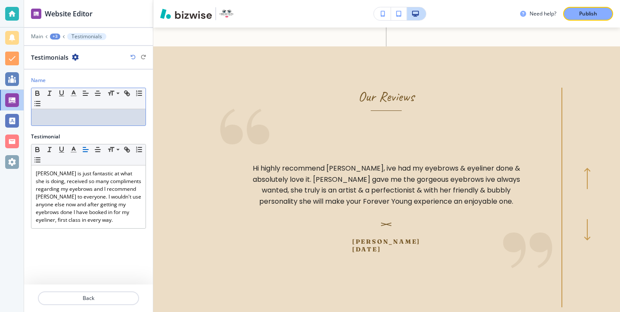
click at [89, 125] on div "Small Normal Large Huge" at bounding box center [88, 107] width 115 height 38
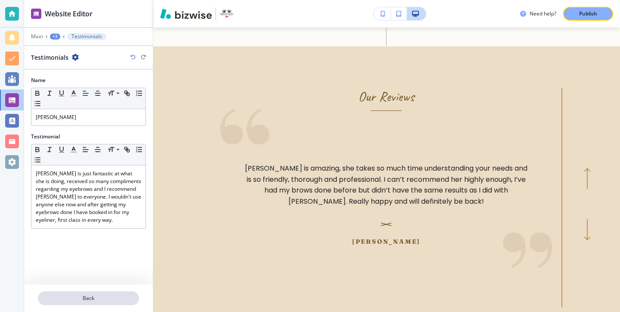
click at [105, 296] on p "Back" at bounding box center [88, 299] width 99 height 8
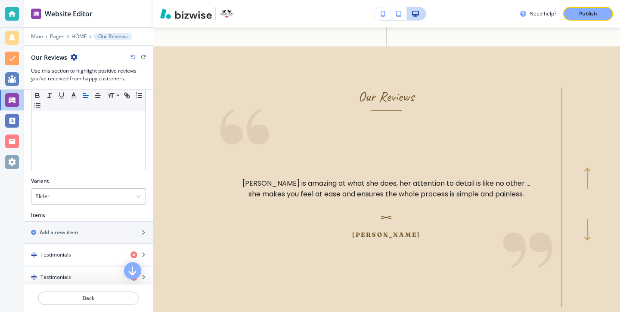
scroll to position [194, 0]
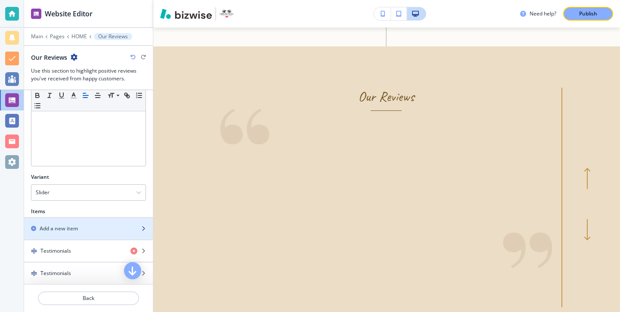
click at [107, 227] on div "Add a new item" at bounding box center [79, 229] width 110 height 8
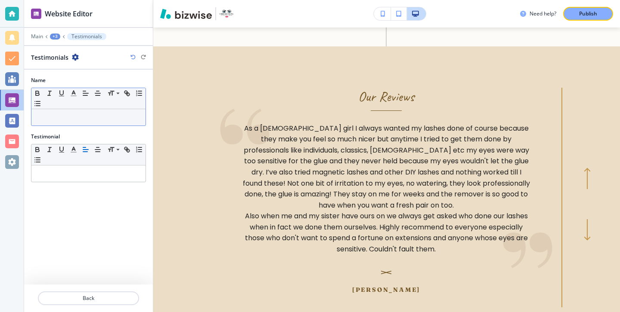
click at [63, 112] on div at bounding box center [88, 117] width 114 height 16
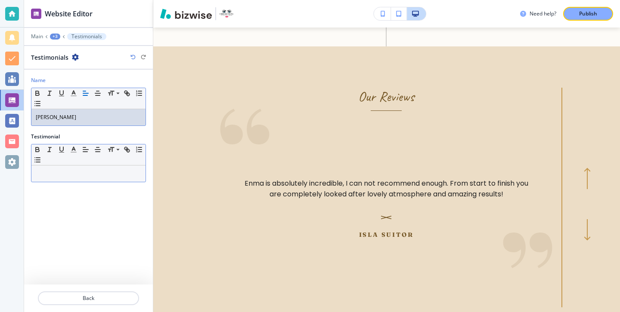
click at [121, 174] on p at bounding box center [88, 174] width 105 height 8
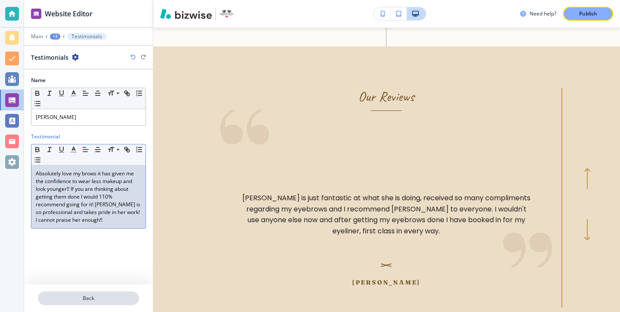
click at [86, 301] on p "Back" at bounding box center [88, 299] width 99 height 8
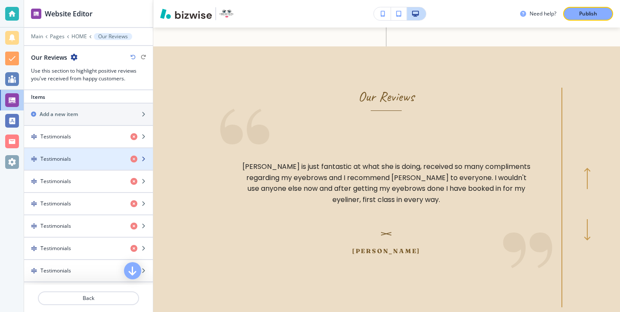
scroll to position [292, 0]
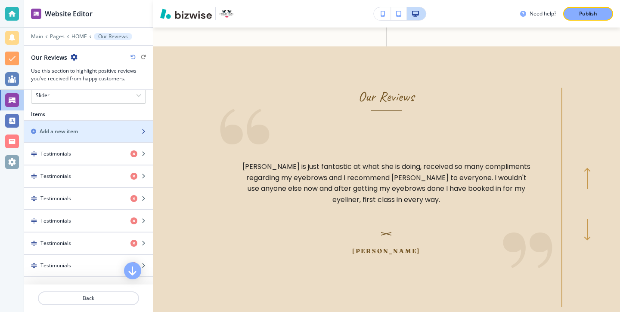
click at [110, 138] on div "button" at bounding box center [88, 139] width 129 height 7
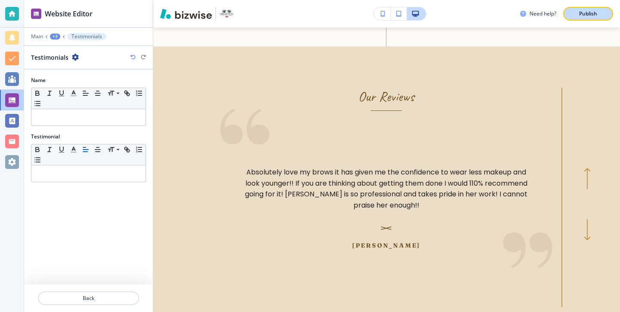
click at [566, 15] on button "Publish" at bounding box center [588, 14] width 50 height 14
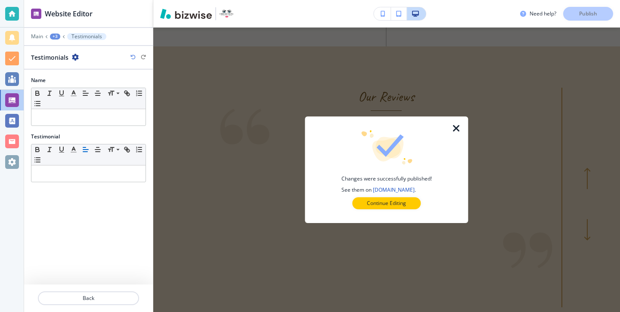
click at [452, 125] on icon "button" at bounding box center [456, 128] width 10 height 10
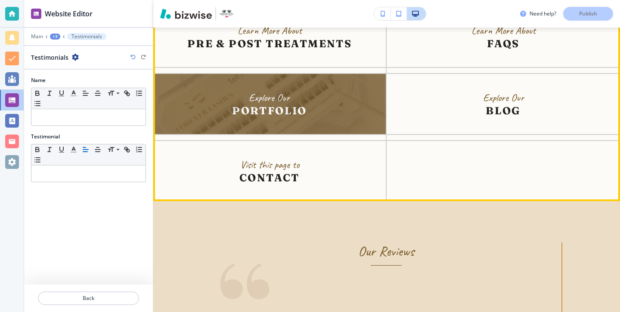
scroll to position [3124, 0]
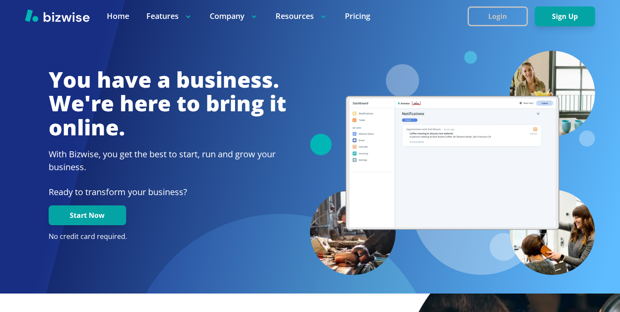
click at [508, 17] on button "Login" at bounding box center [497, 16] width 60 height 20
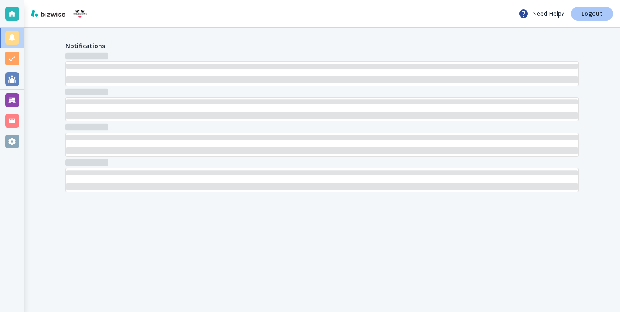
click at [591, 18] on link "Logout" at bounding box center [592, 14] width 42 height 14
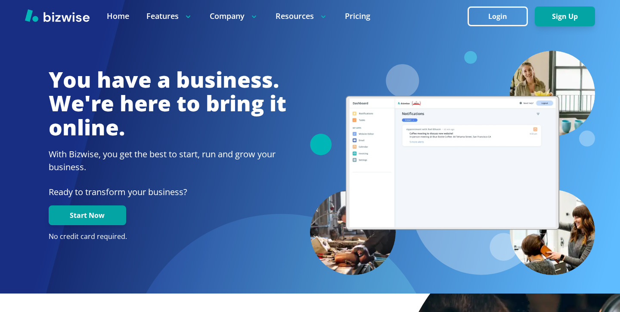
click at [500, 17] on button "Login" at bounding box center [497, 16] width 60 height 20
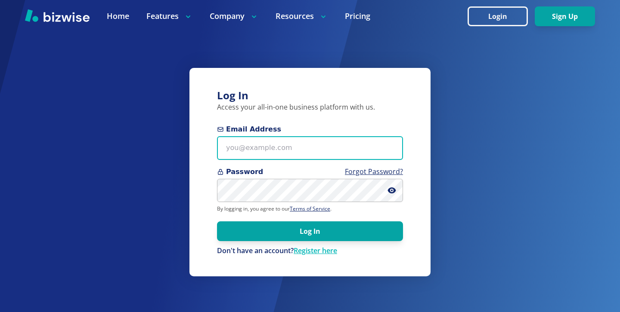
click at [302, 148] on input "Email Address" at bounding box center [310, 148] width 186 height 24
paste input "[EMAIL_ADDRESS][DOMAIN_NAME]"
type input "[EMAIL_ADDRESS][DOMAIN_NAME]"
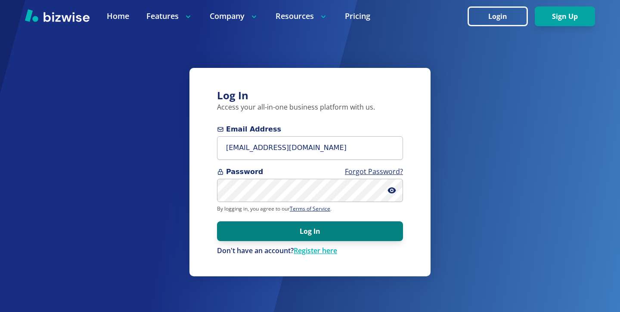
click at [300, 234] on button "Log In" at bounding box center [310, 232] width 186 height 20
